Goal: Task Accomplishment & Management: Manage account settings

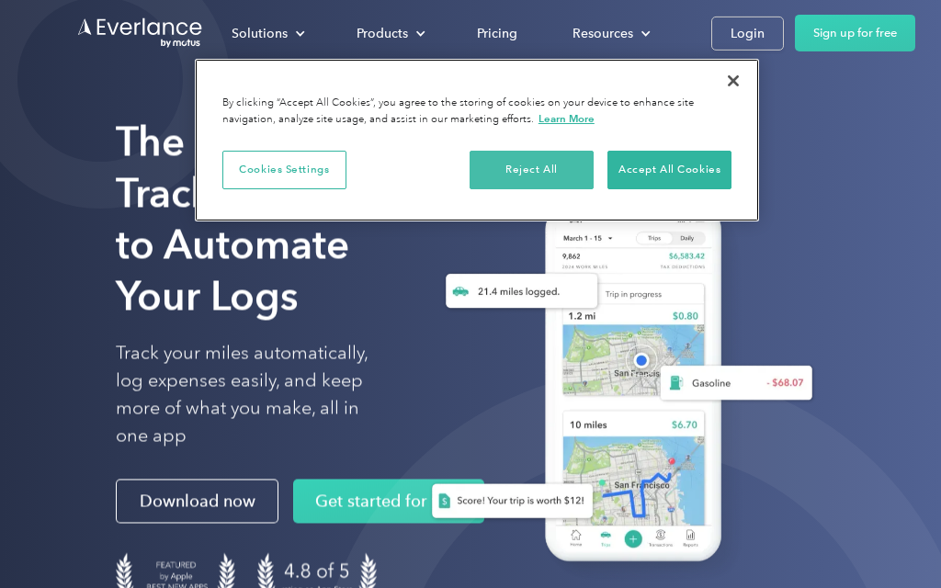
click at [555, 172] on button "Reject All" at bounding box center [532, 170] width 124 height 39
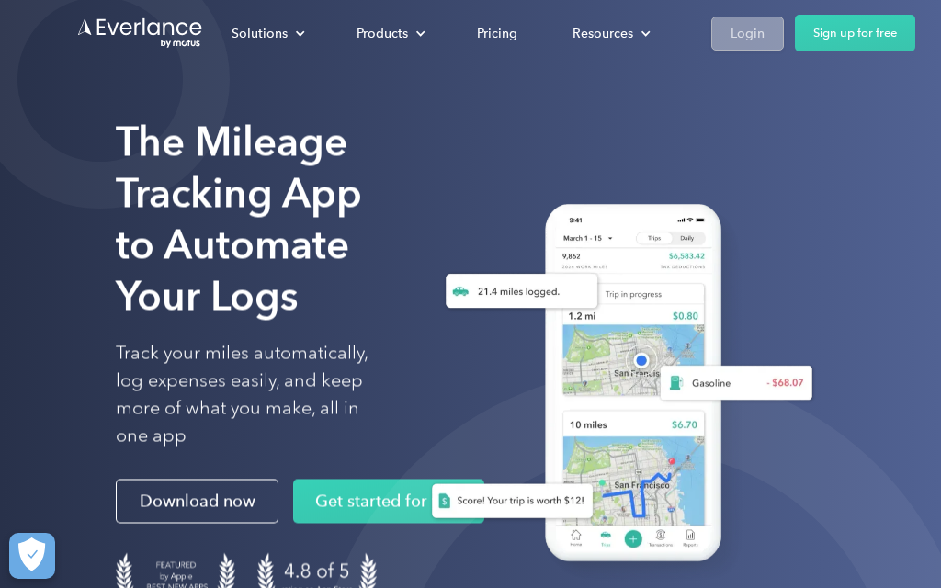
click at [753, 34] on div "Login" at bounding box center [748, 33] width 34 height 23
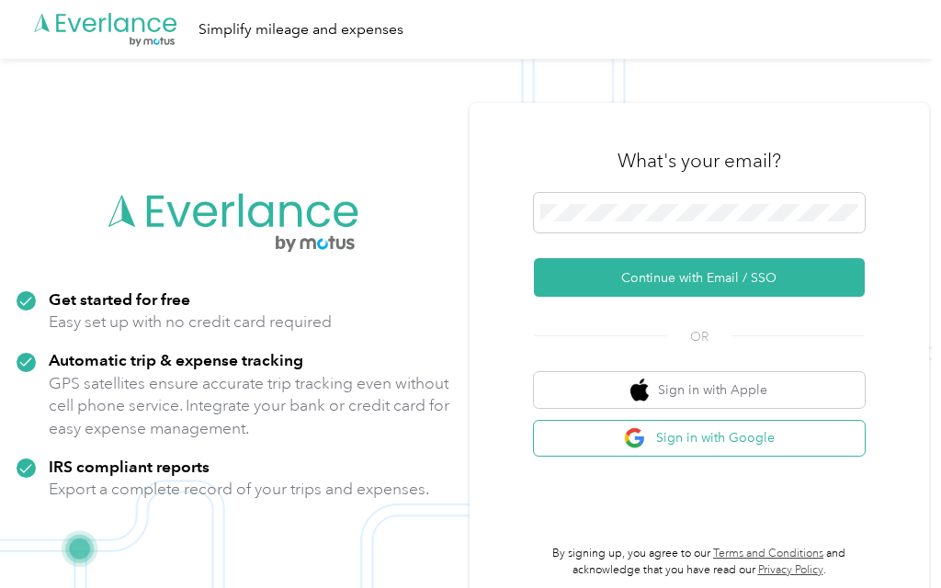
click at [696, 457] on button "Sign in with Google" at bounding box center [699, 439] width 331 height 36
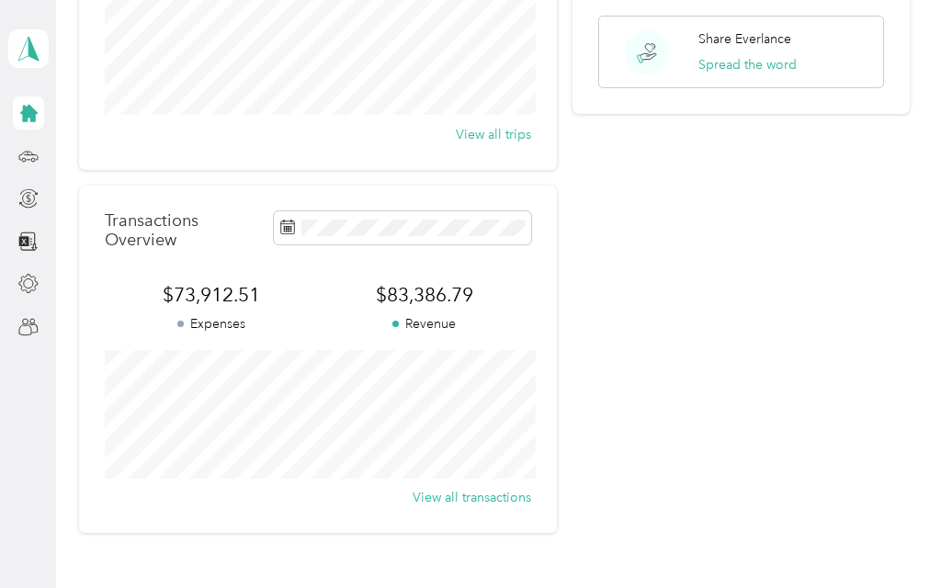
scroll to position [291, 0]
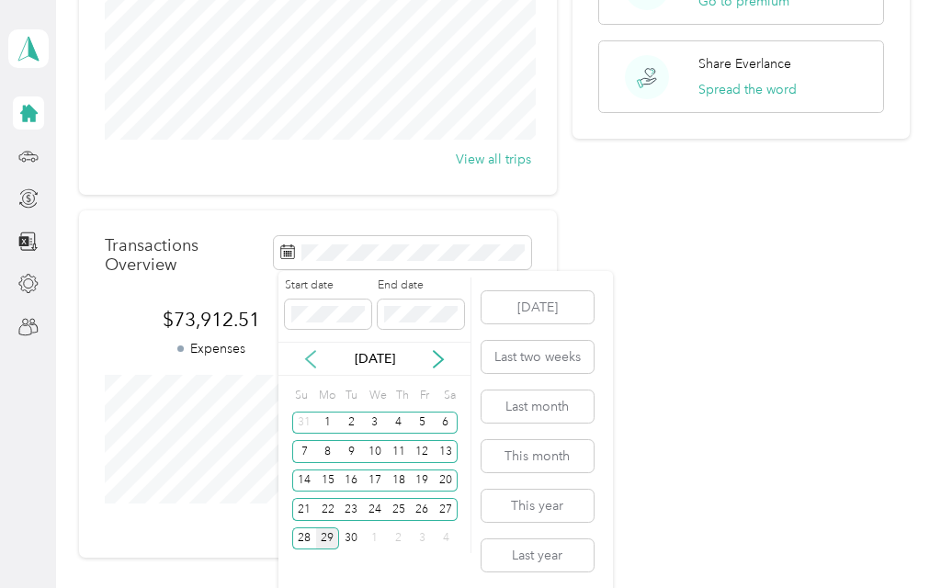
click at [319, 360] on icon at bounding box center [310, 359] width 18 height 18
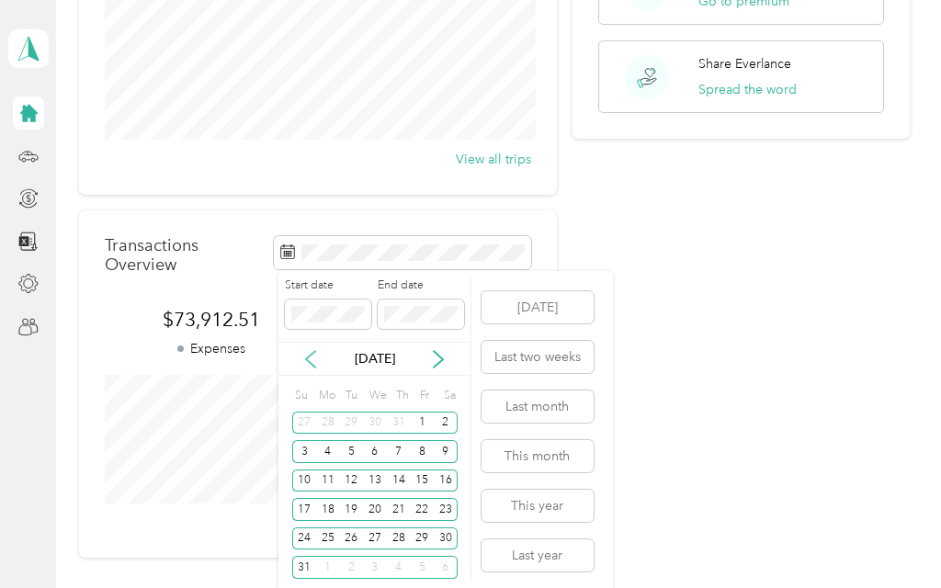
click at [305, 365] on icon at bounding box center [310, 359] width 18 height 18
click at [570, 552] on button "Last year" at bounding box center [538, 556] width 112 height 32
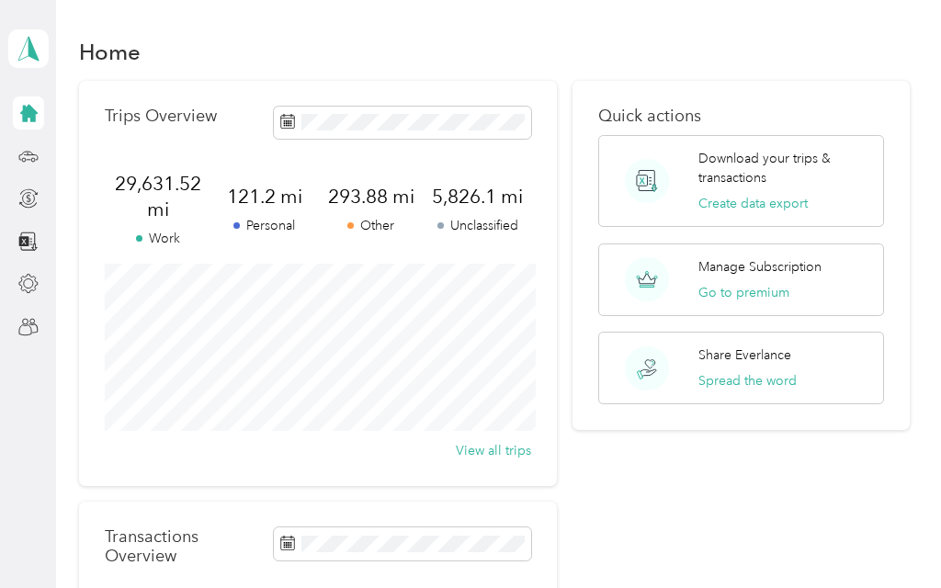
scroll to position [0, 0]
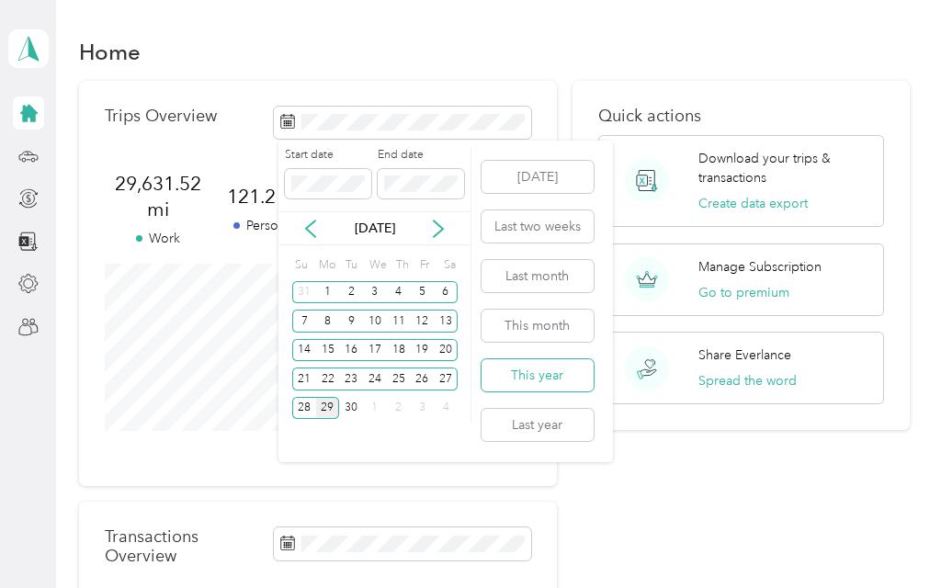
click at [572, 370] on button "This year" at bounding box center [538, 375] width 112 height 32
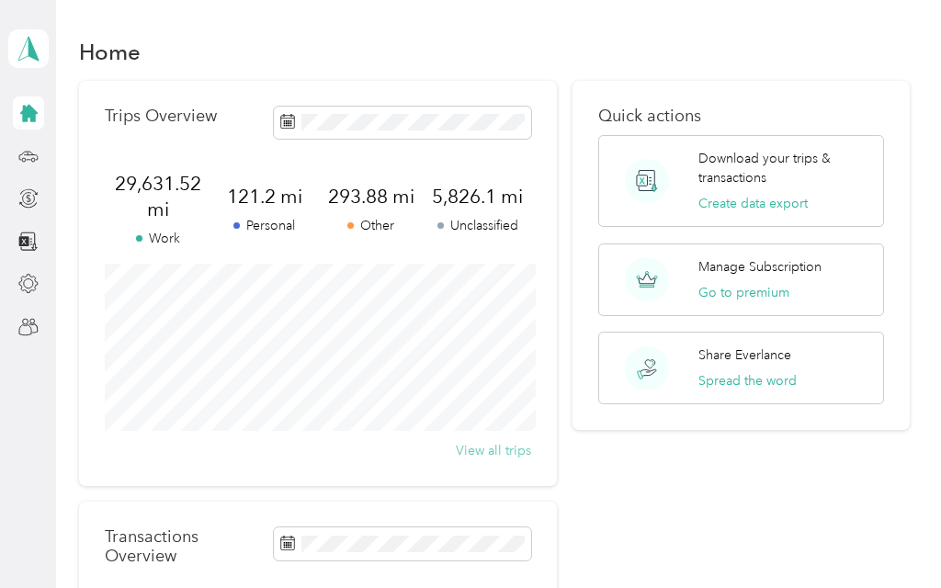
click at [500, 454] on button "View all trips" at bounding box center [493, 450] width 75 height 19
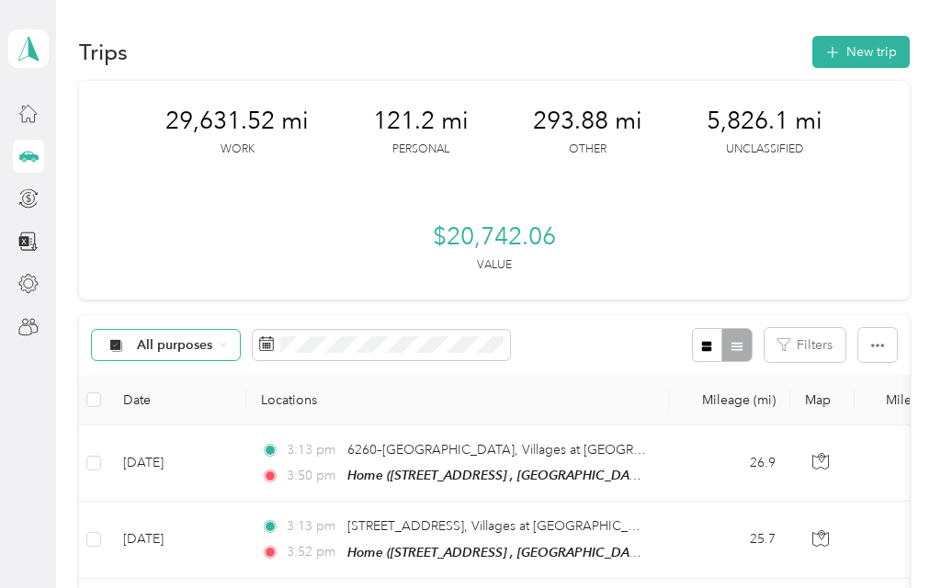
click at [220, 343] on icon at bounding box center [223, 344] width 7 height 7
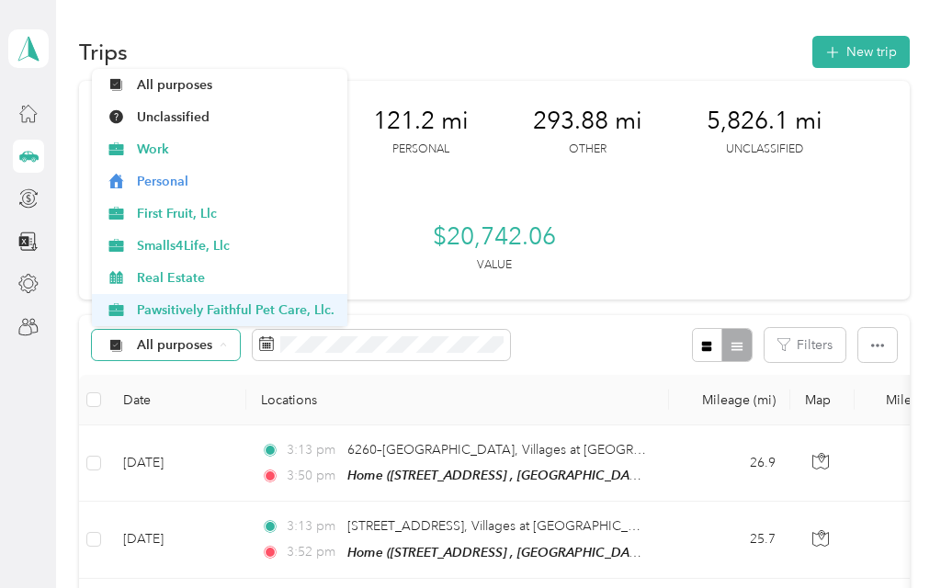
click at [258, 318] on span "Pawsitively Faithful Pet Care, Llc." at bounding box center [236, 310] width 198 height 19
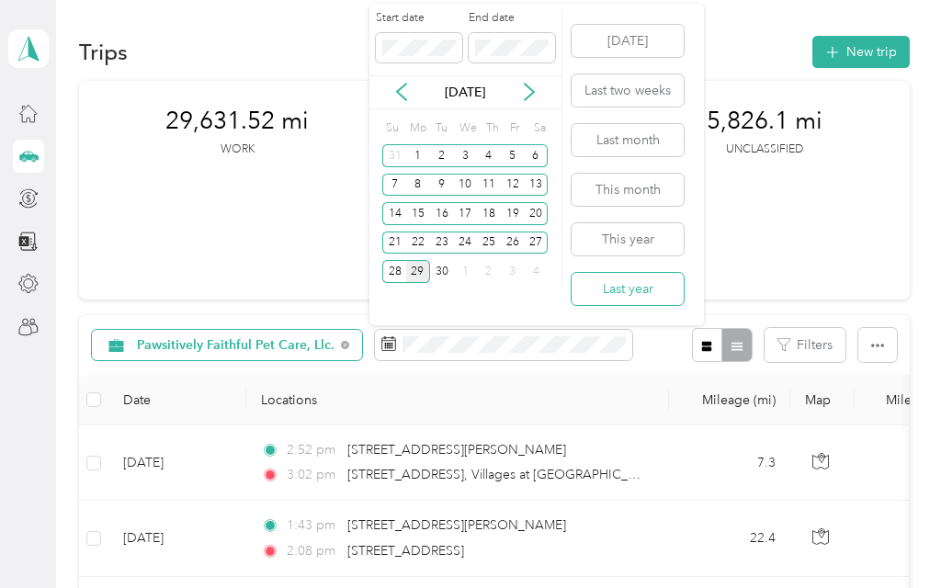
click at [643, 298] on button "Last year" at bounding box center [628, 289] width 112 height 32
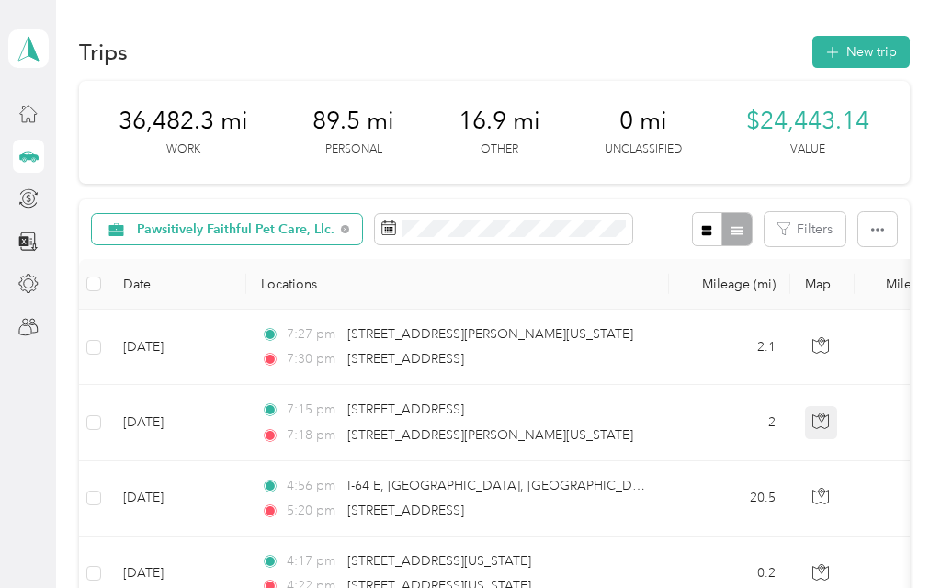
click at [832, 415] on button "button" at bounding box center [821, 422] width 33 height 33
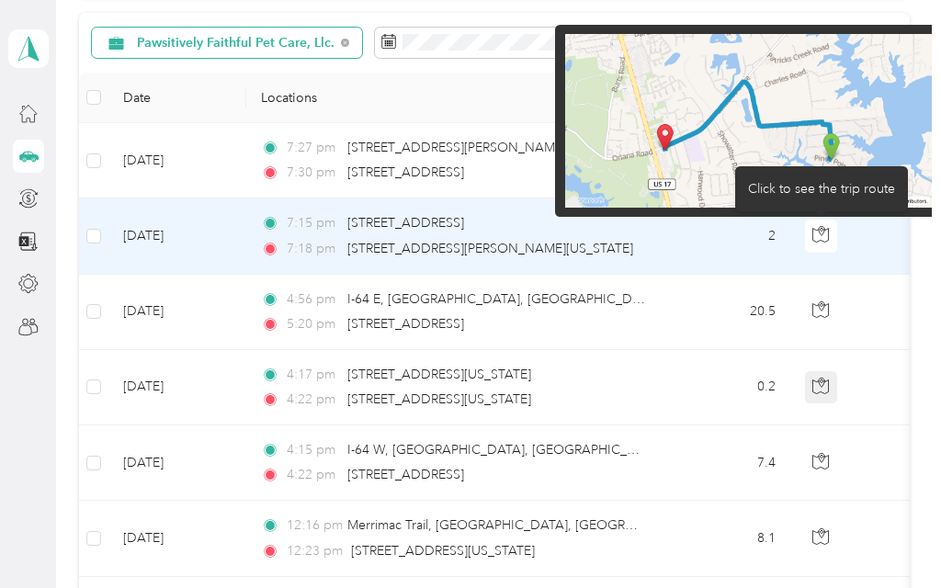
click at [830, 404] on button "button" at bounding box center [821, 387] width 33 height 33
